Goal: Connect with others: Connect with others

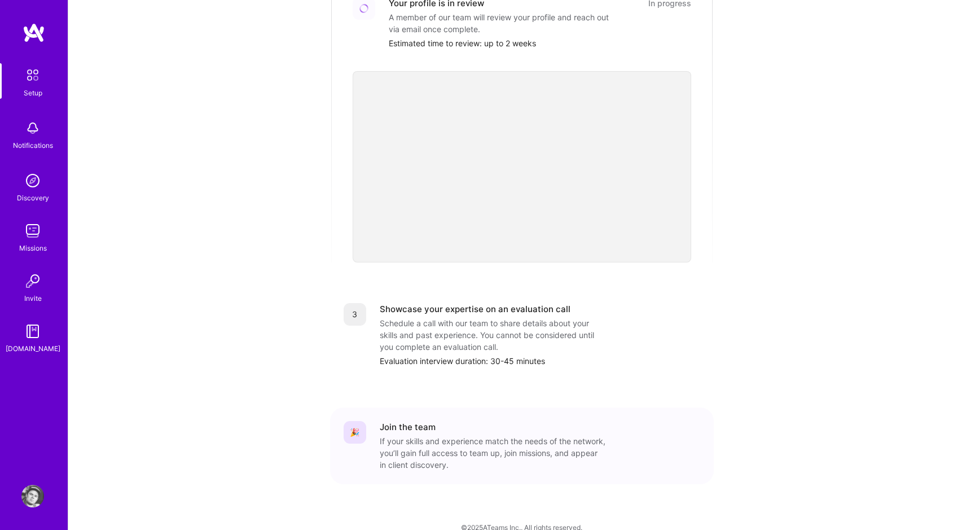
scroll to position [291, 0]
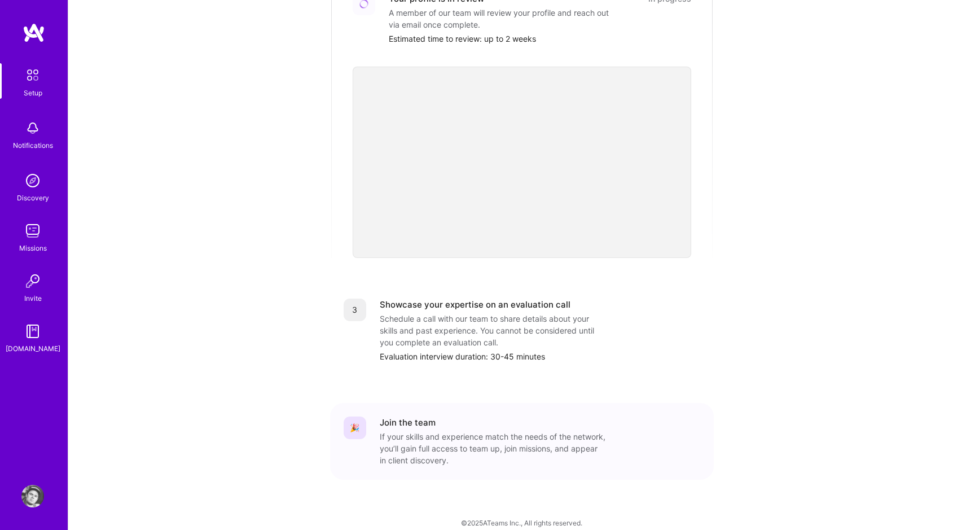
click at [51, 145] on div "Notifications" at bounding box center [33, 145] width 40 height 12
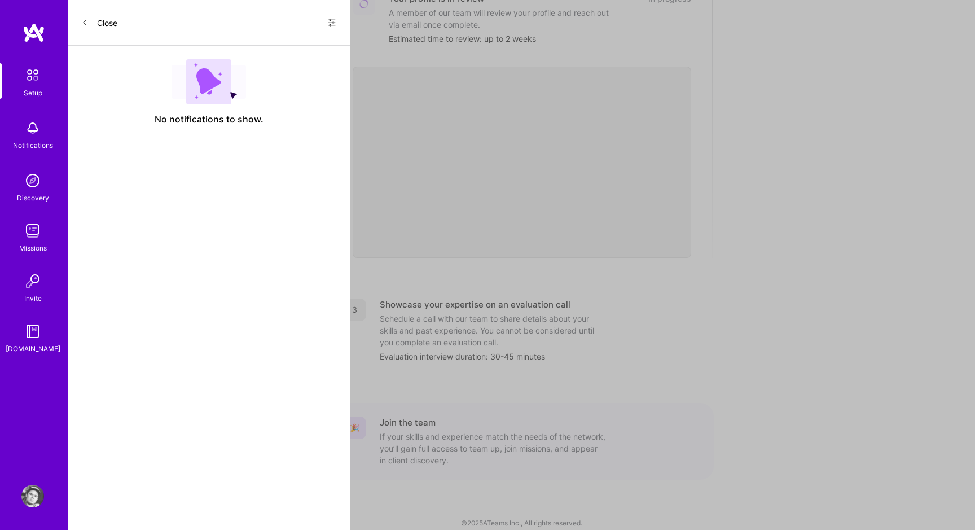
click at [34, 172] on img at bounding box center [32, 180] width 23 height 23
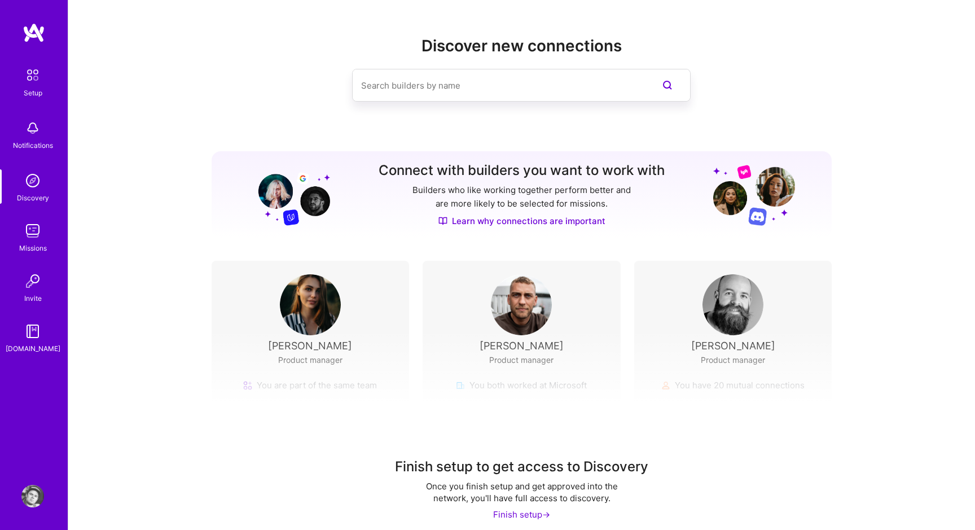
click at [28, 235] on img at bounding box center [32, 231] width 23 height 23
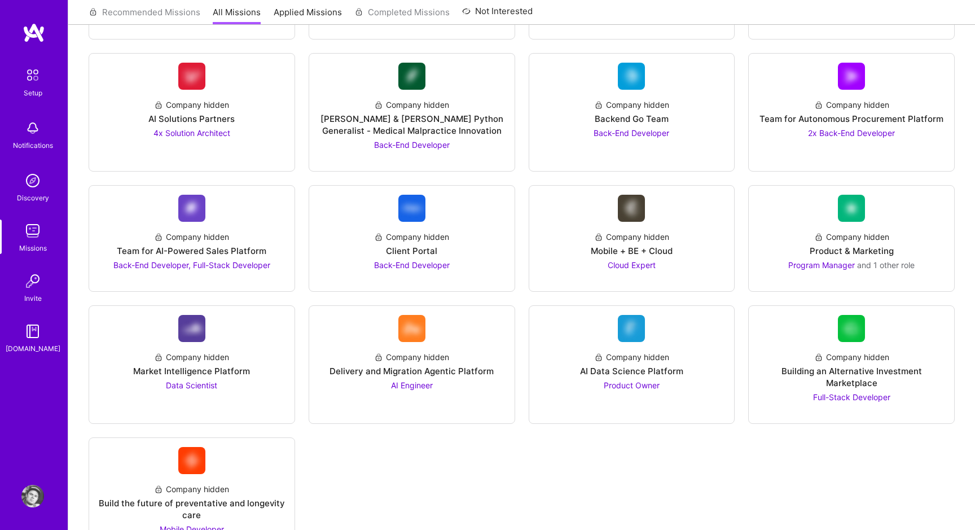
scroll to position [1369, 0]
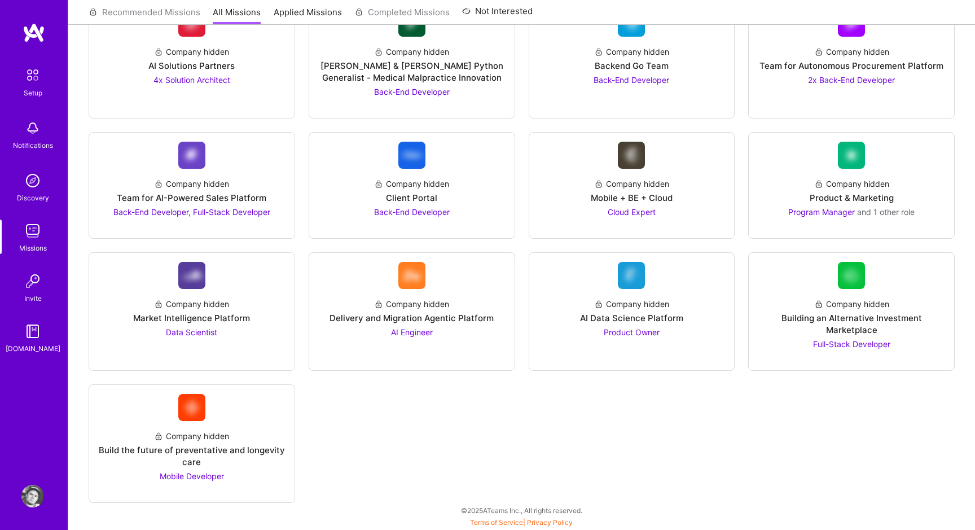
click at [37, 236] on img at bounding box center [32, 231] width 23 height 23
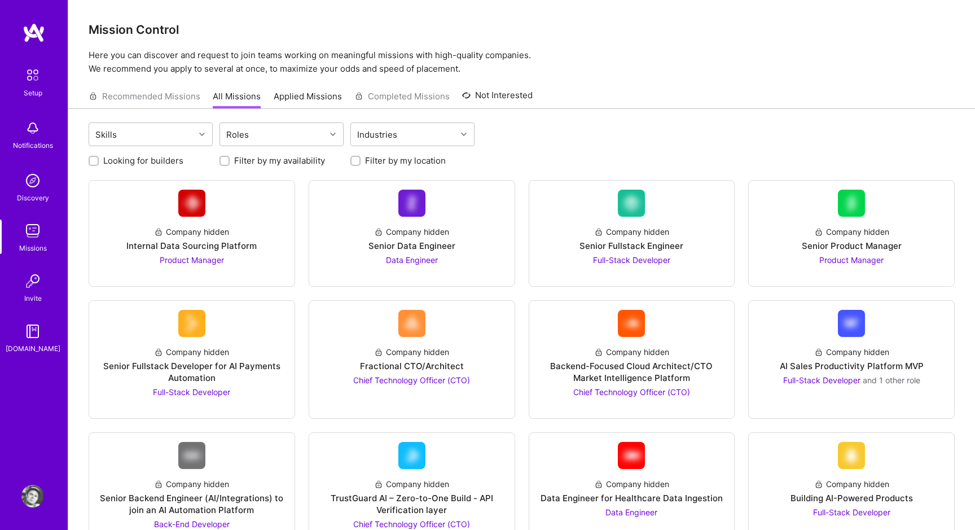
click at [35, 294] on div "Invite" at bounding box center [32, 298] width 17 height 12
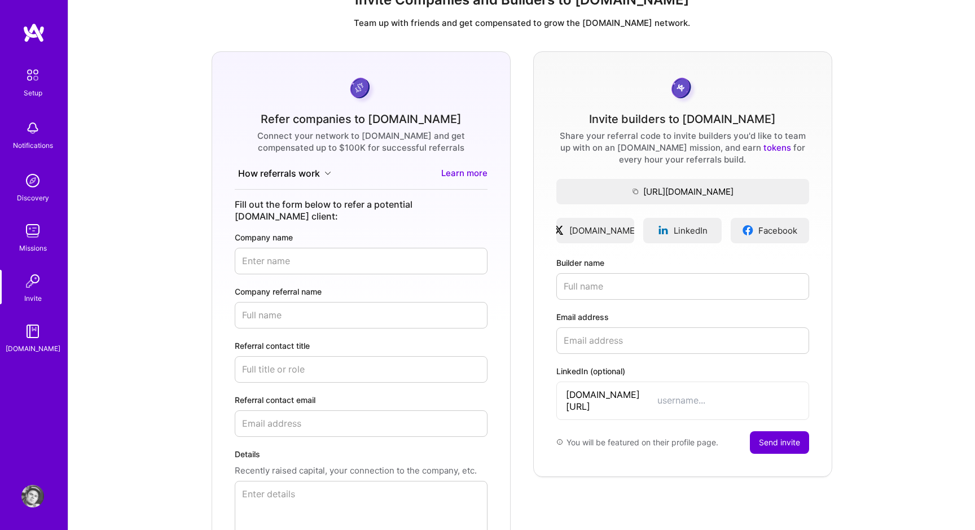
scroll to position [142, 0]
